Goal: Transaction & Acquisition: Purchase product/service

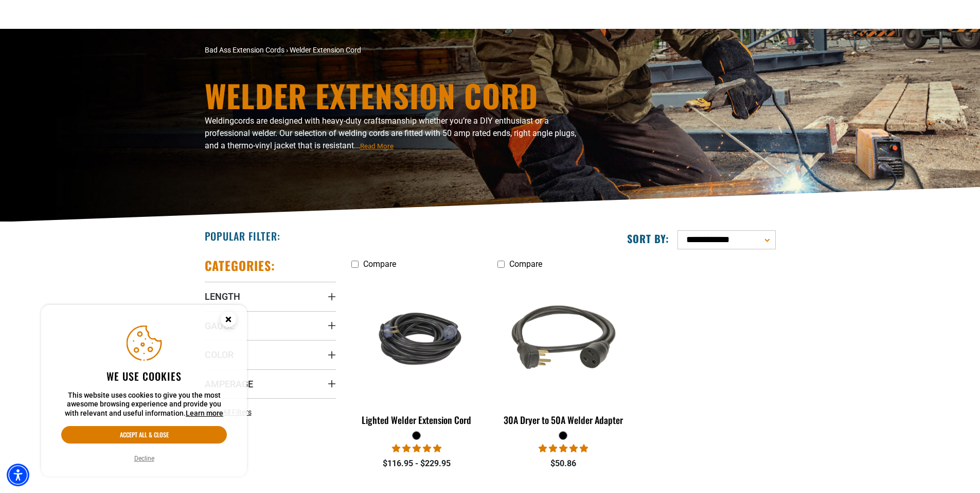
scroll to position [154, 0]
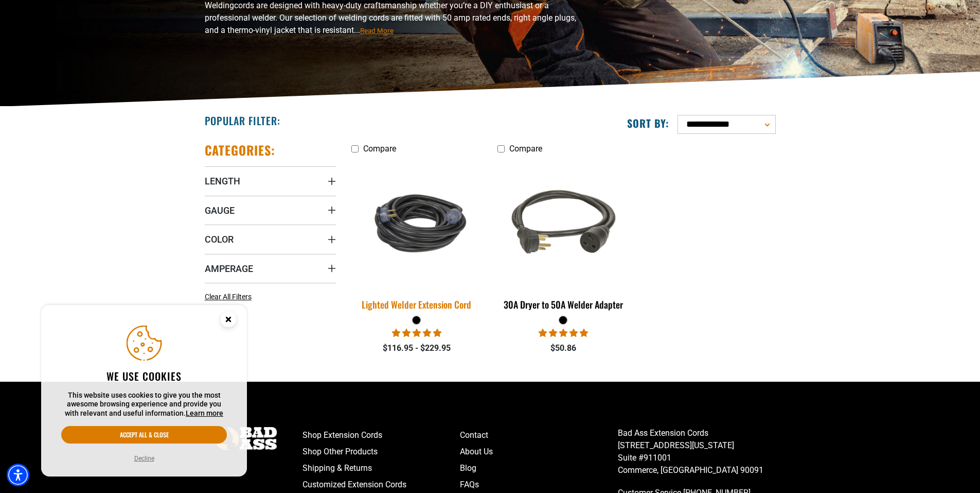
click at [433, 302] on div "Lighted Welder Extension Cord" at bounding box center [417, 304] width 131 height 9
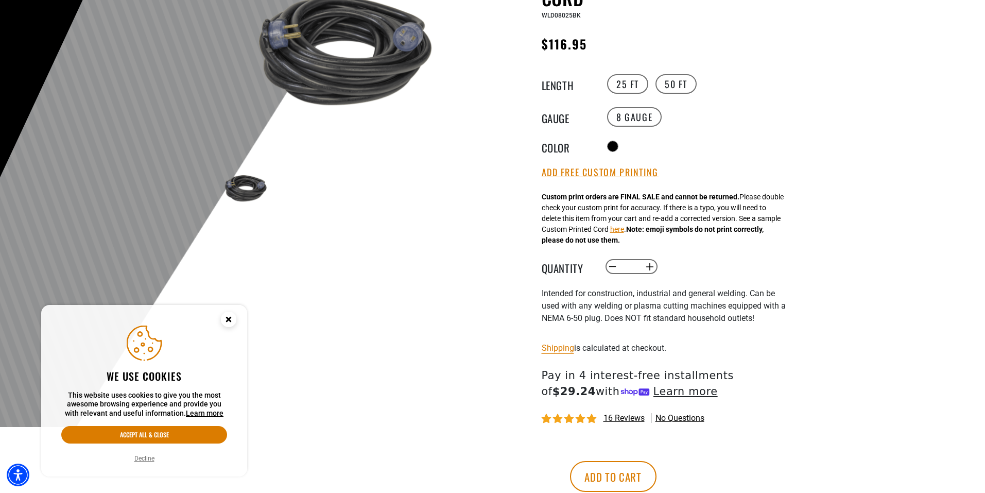
scroll to position [154, 0]
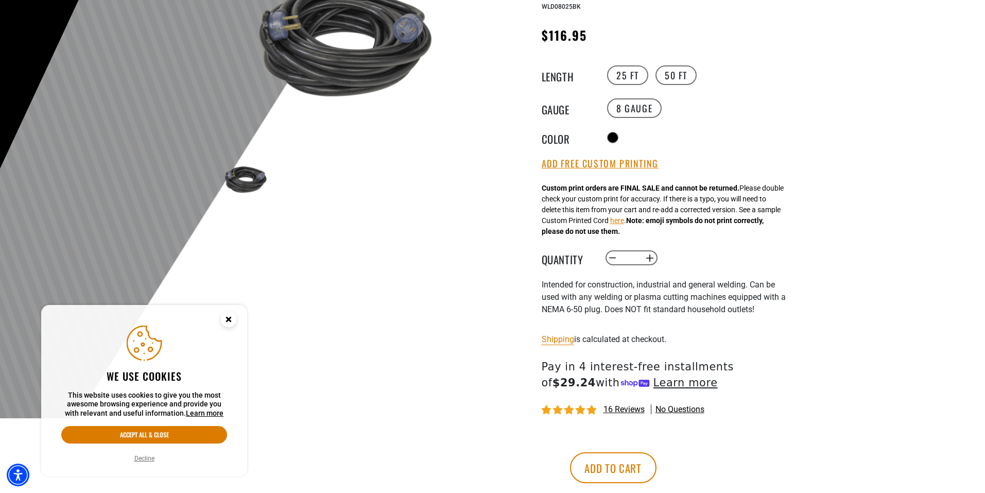
click at [233, 323] on circle "Close this option" at bounding box center [228, 318] width 15 height 15
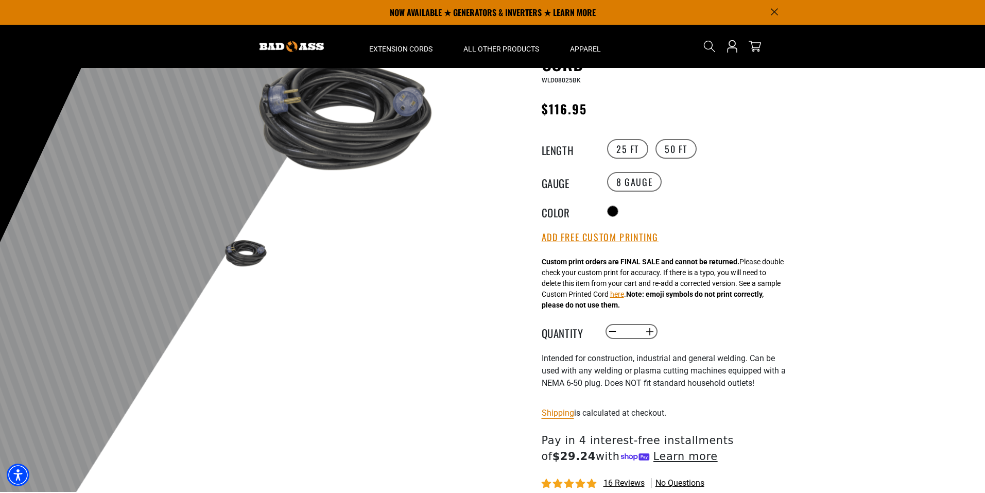
scroll to position [0, 0]
